Goal: Check status: Check status

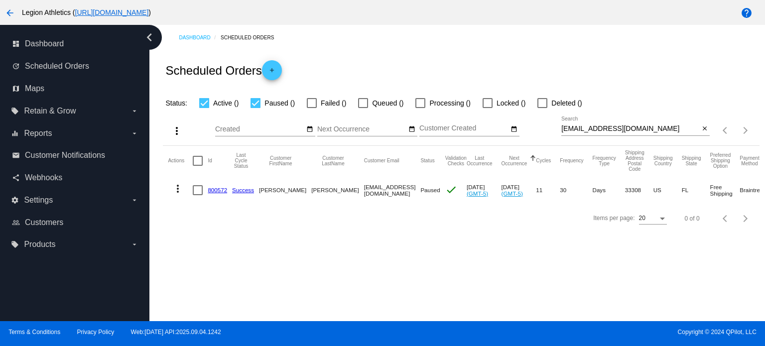
click at [644, 130] on input "[EMAIL_ADDRESS][DOMAIN_NAME]" at bounding box center [631, 129] width 138 height 8
paste input "jbfalldine"
type input "[EMAIL_ADDRESS][DOMAIN_NAME]"
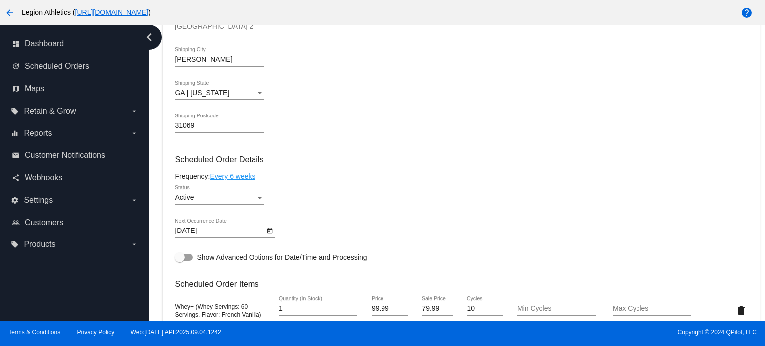
scroll to position [548, 0]
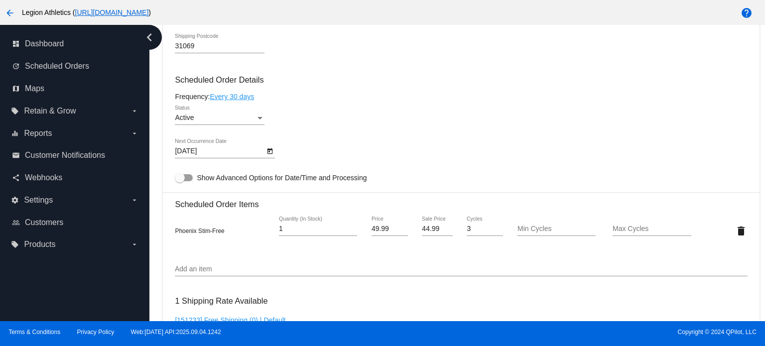
scroll to position [594, 0]
